Goal: Task Accomplishment & Management: Complete application form

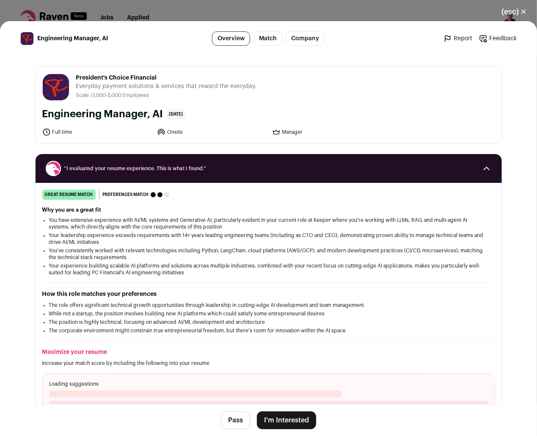
click at [269, 417] on button "I'm Interested" at bounding box center [286, 420] width 59 height 18
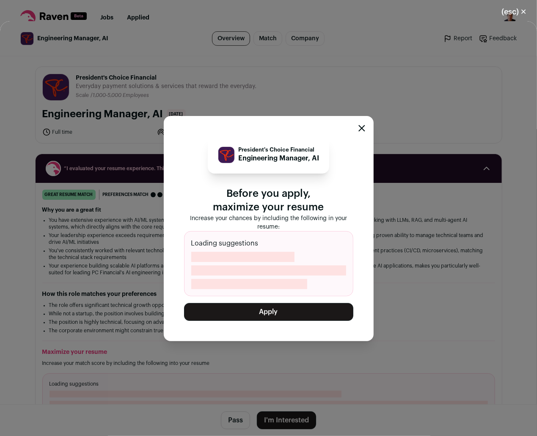
click at [256, 312] on button "Apply" at bounding box center [268, 312] width 169 height 18
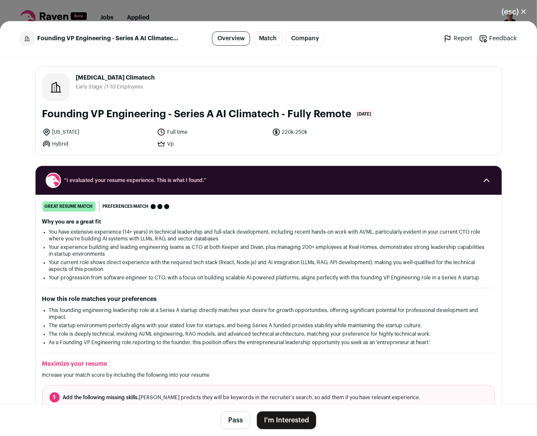
click at [278, 420] on button "I'm Interested" at bounding box center [286, 420] width 59 height 18
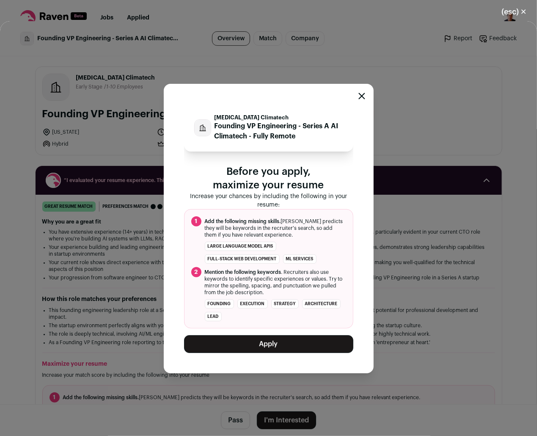
click at [265, 341] on button "Apply" at bounding box center [268, 344] width 169 height 18
